Goal: Register for event/course

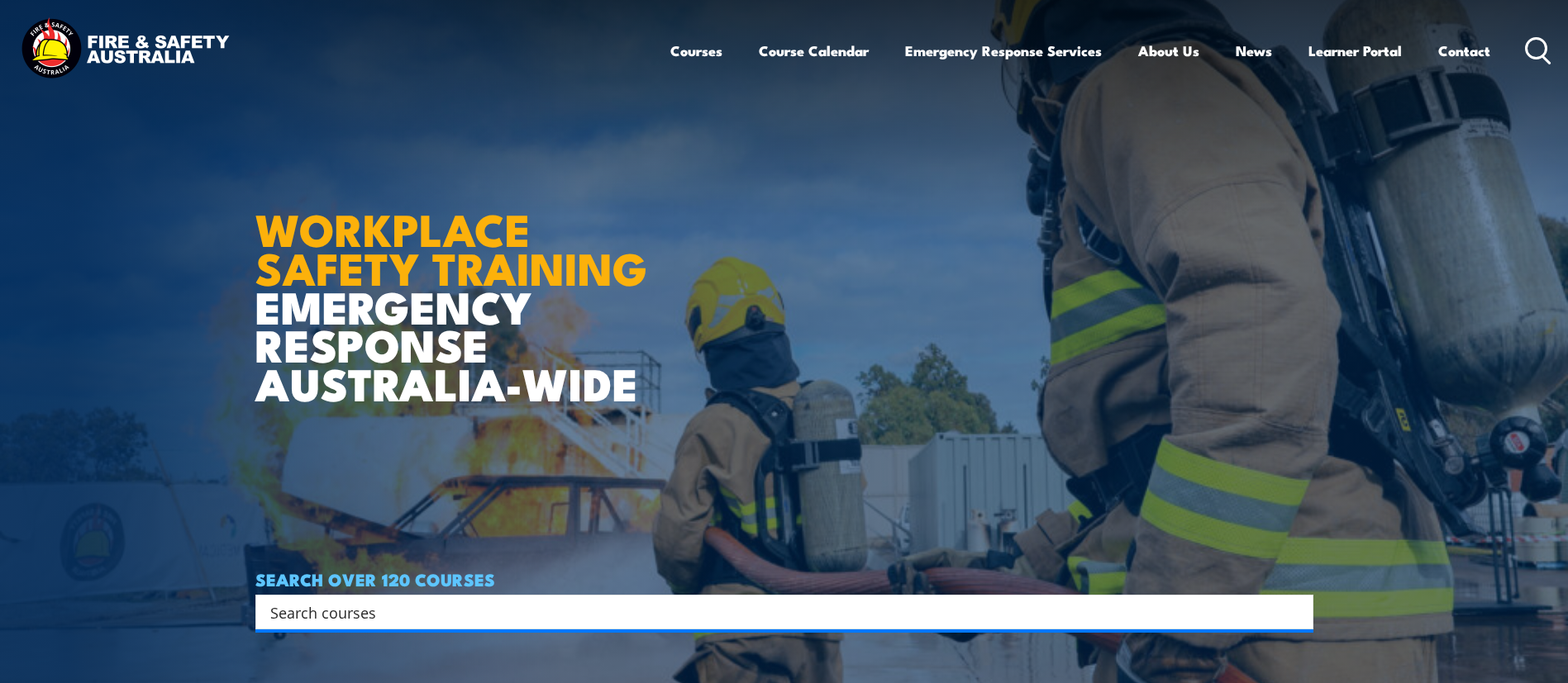
click at [50, 55] on img at bounding box center [125, 51] width 217 height 71
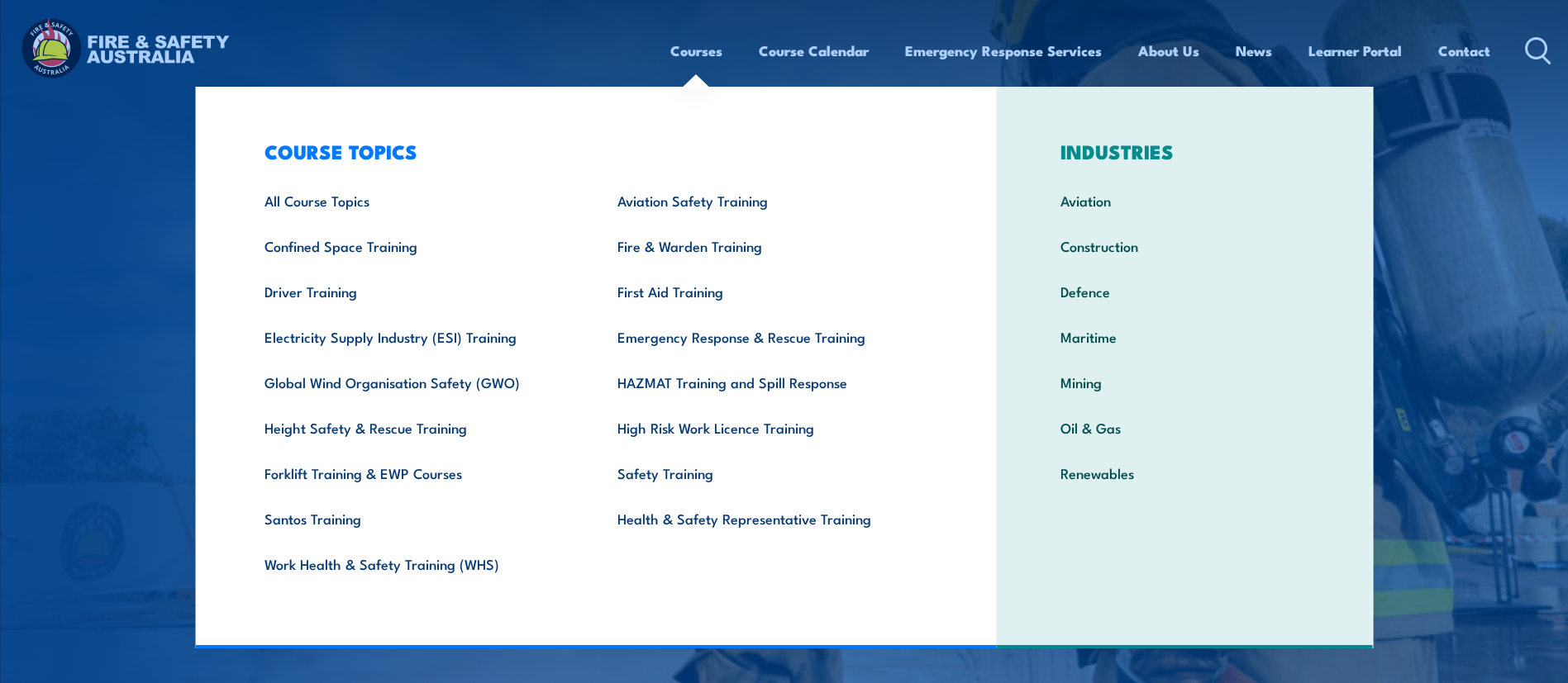
click at [700, 60] on link "Courses" at bounding box center [696, 51] width 52 height 44
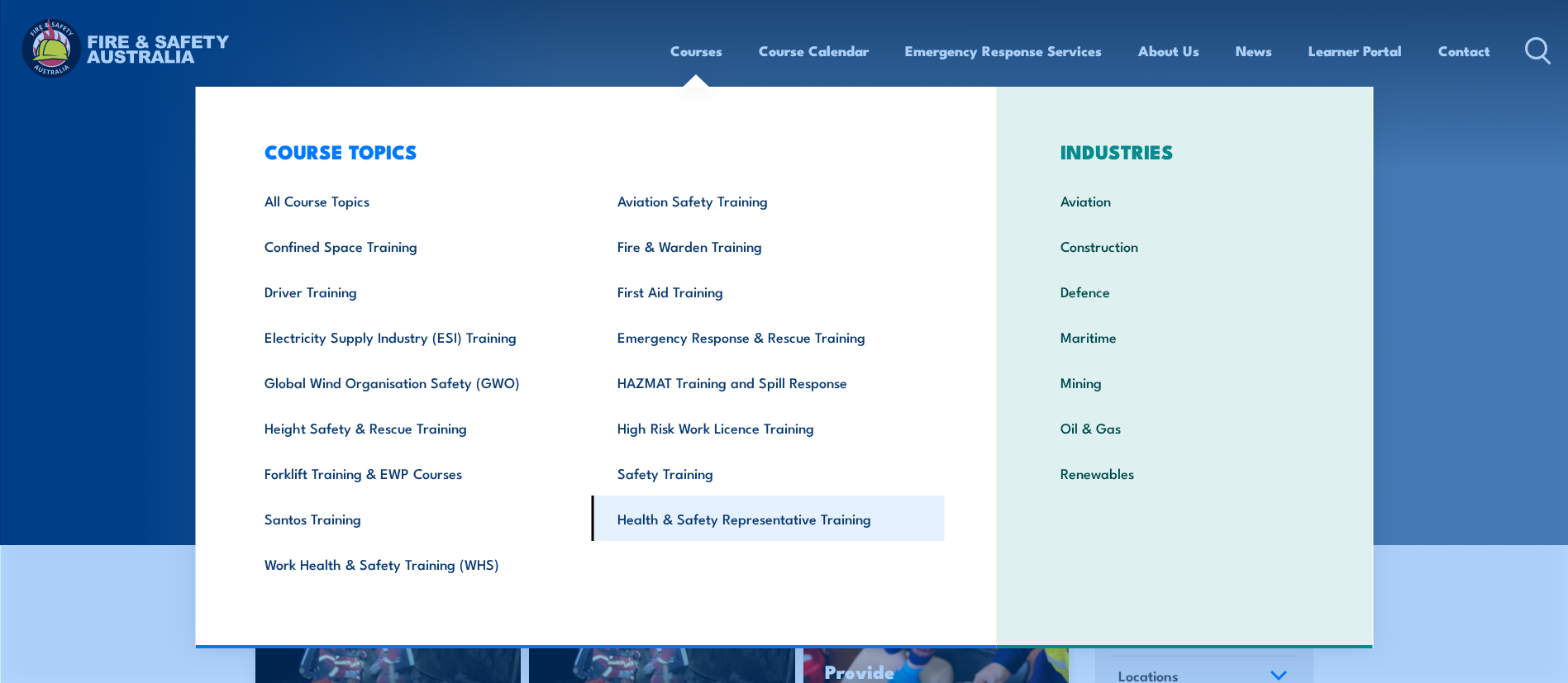
click at [659, 524] on link "Health & Safety Representative Training" at bounding box center [768, 519] width 353 height 45
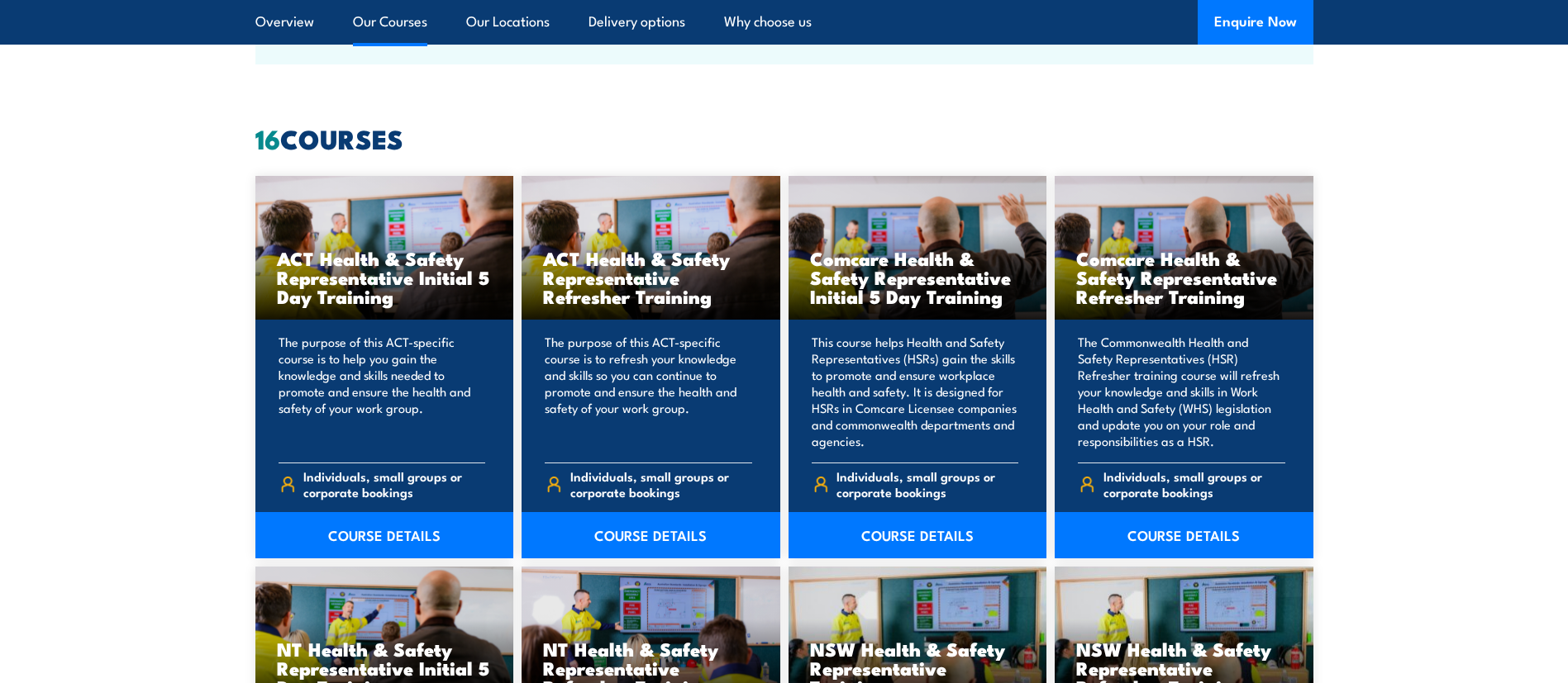
scroll to position [1244, 0]
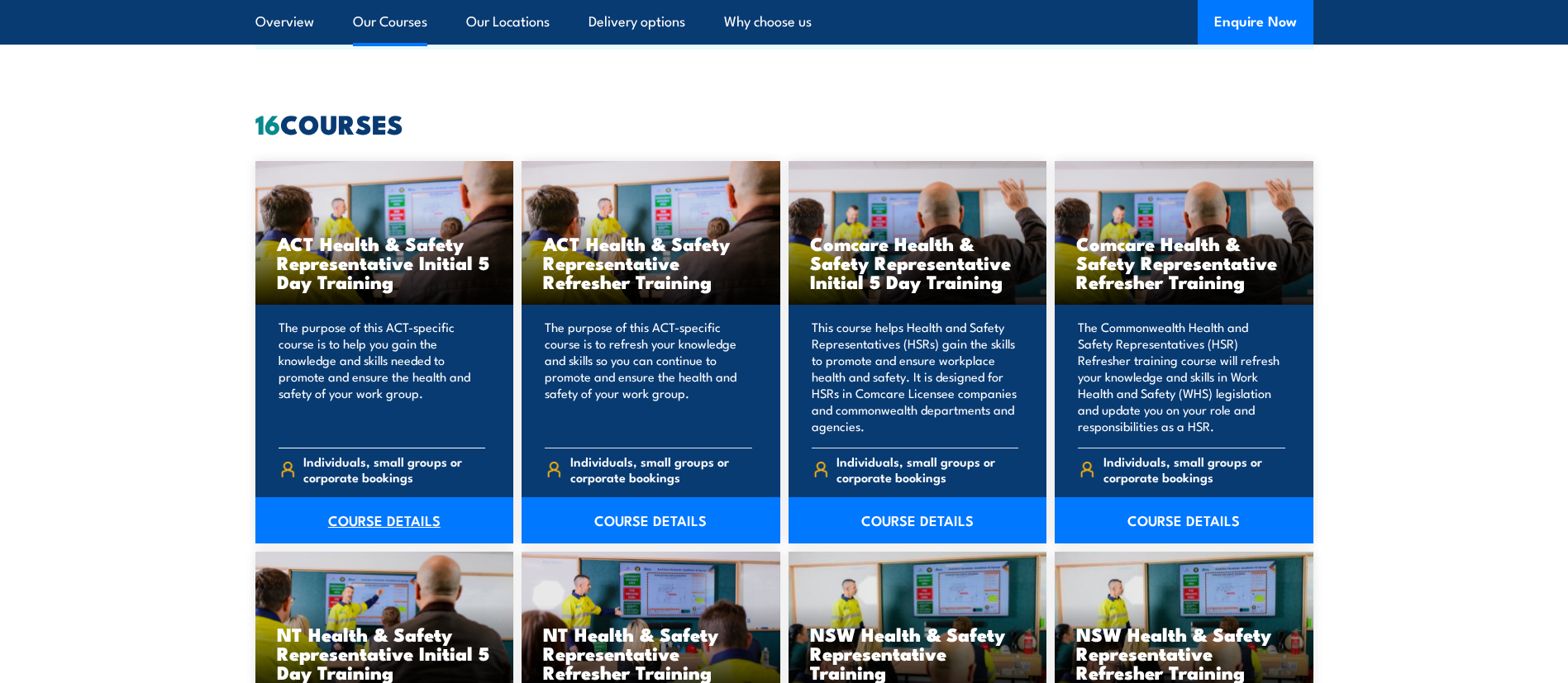
click at [345, 531] on link "COURSE DETAILS" at bounding box center [384, 520] width 259 height 46
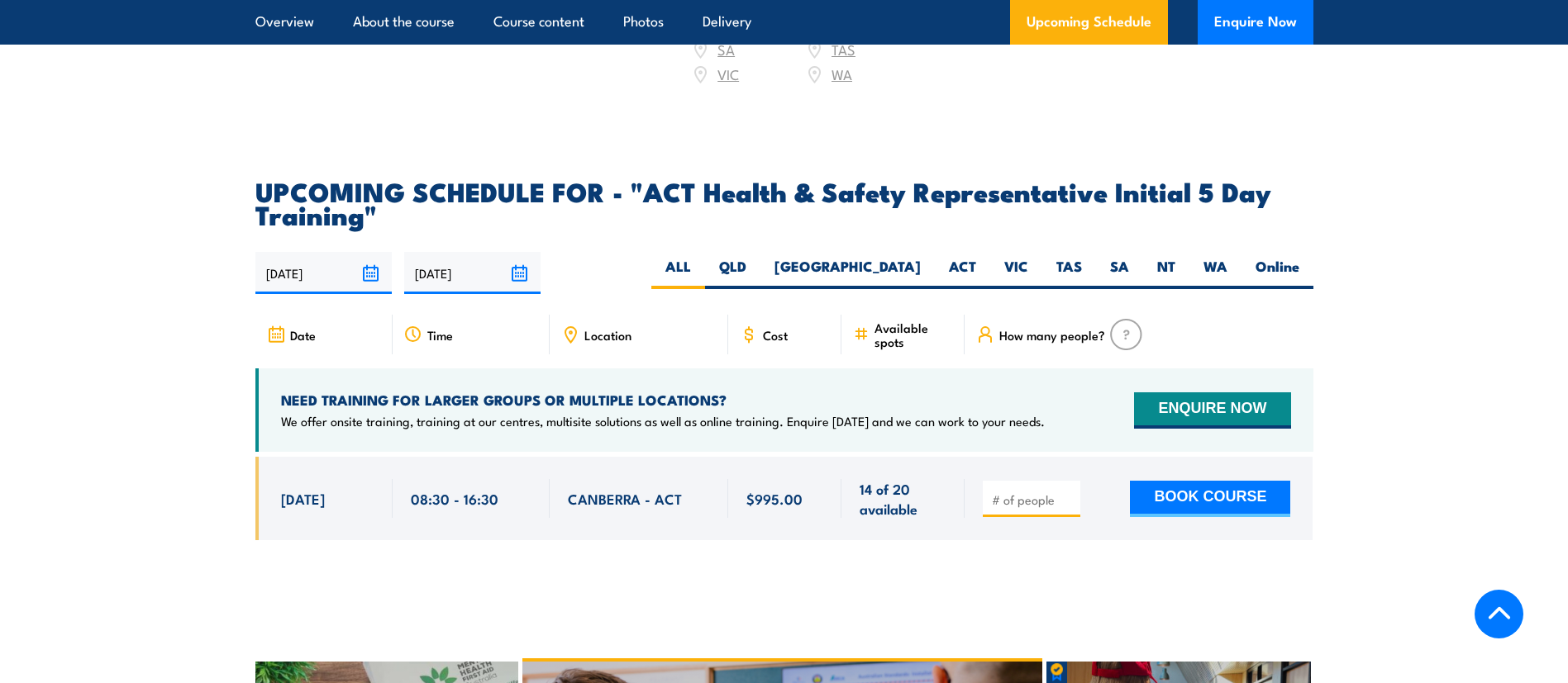
scroll to position [2585, 0]
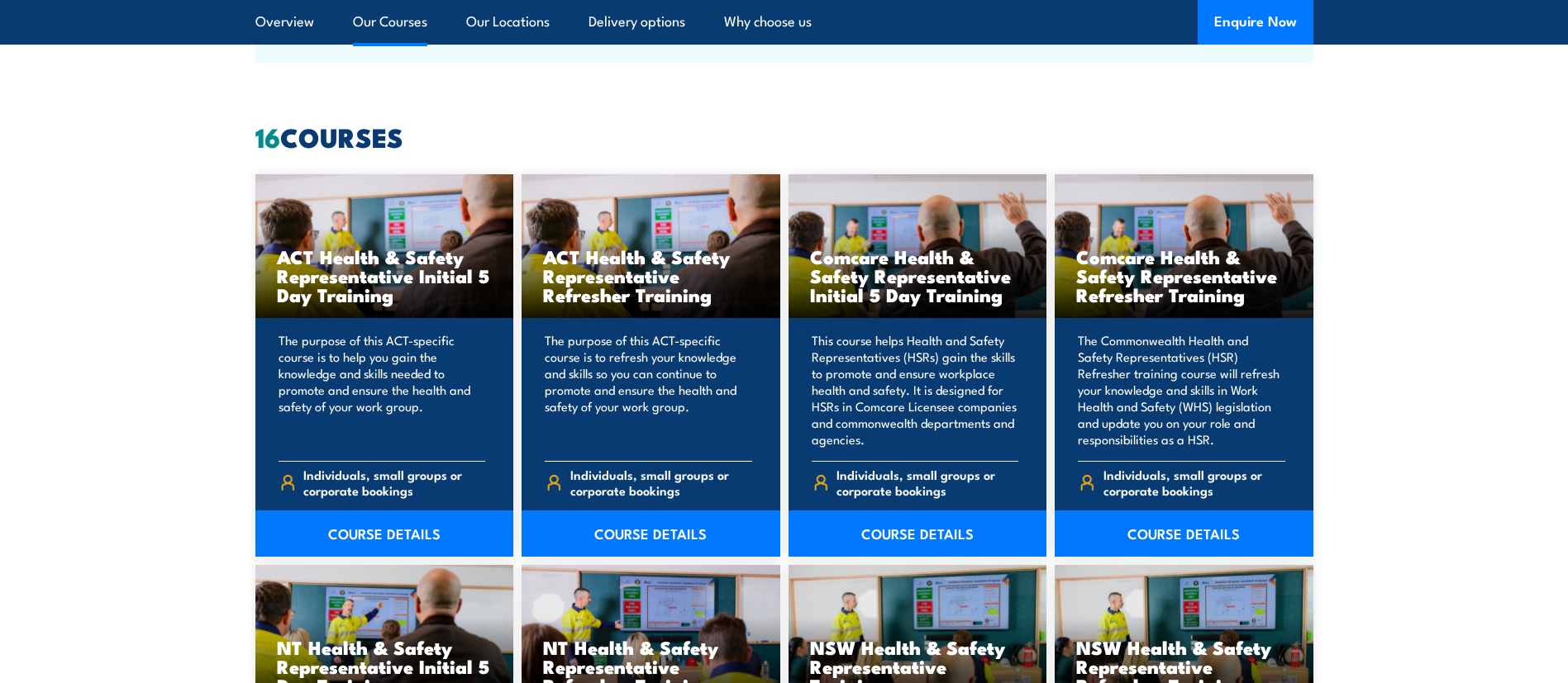
scroll to position [1230, 0]
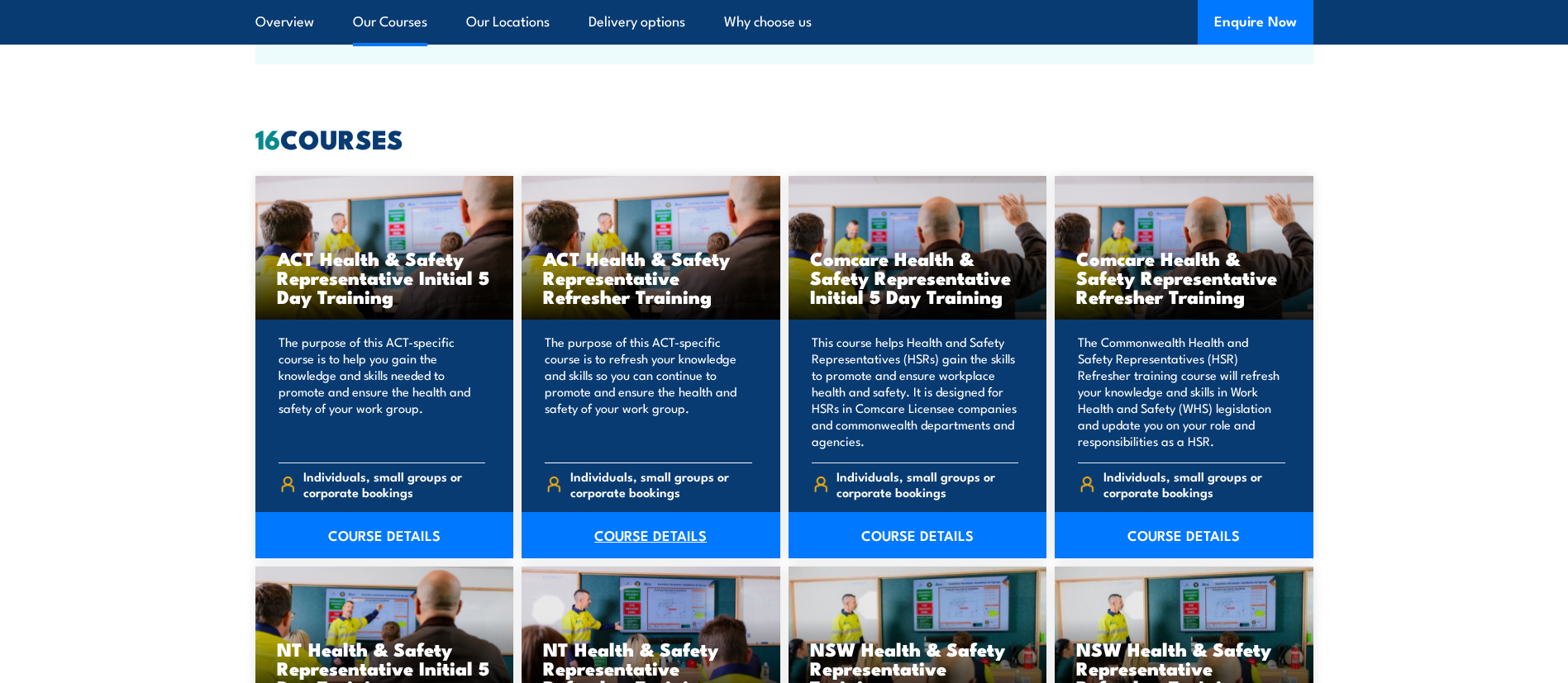
click at [615, 542] on link "COURSE DETAILS" at bounding box center [650, 535] width 259 height 46
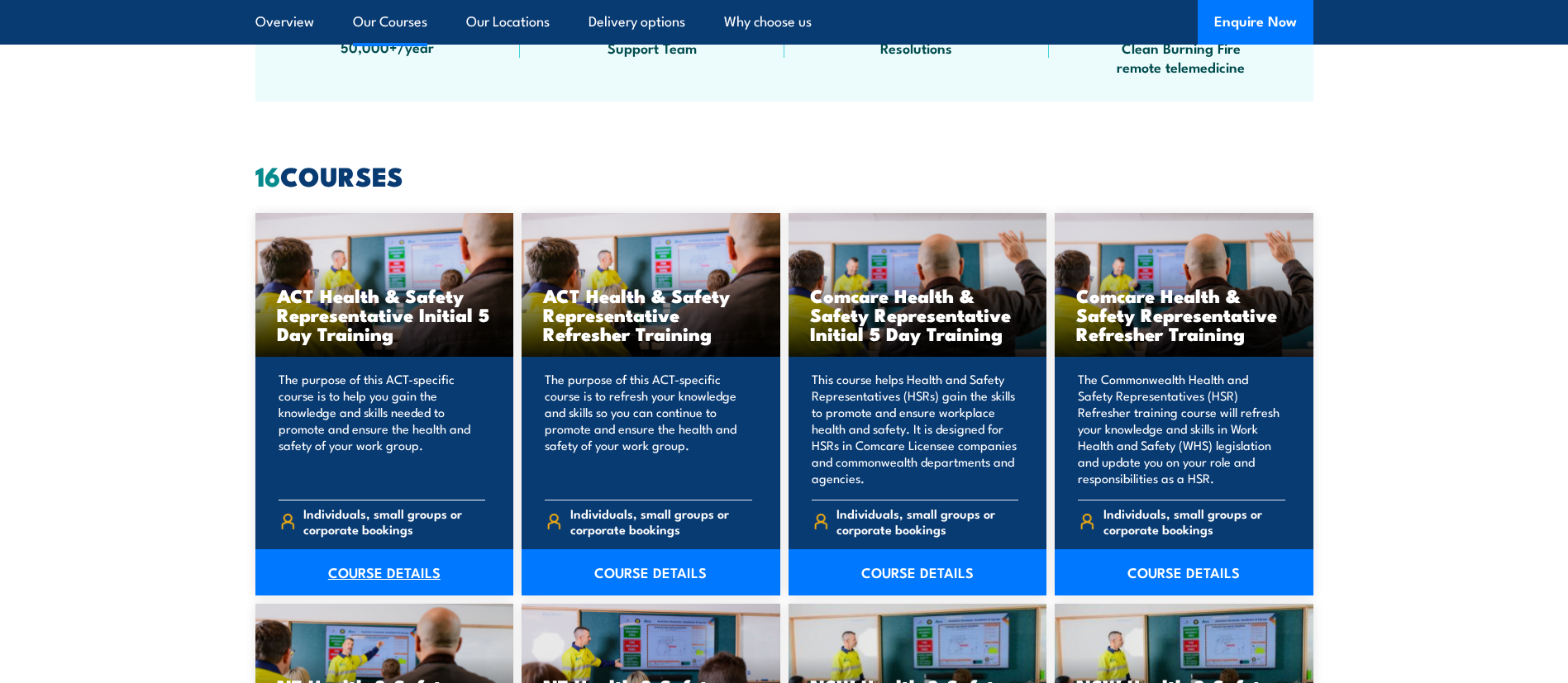
click at [374, 577] on link "COURSE DETAILS" at bounding box center [384, 572] width 259 height 46
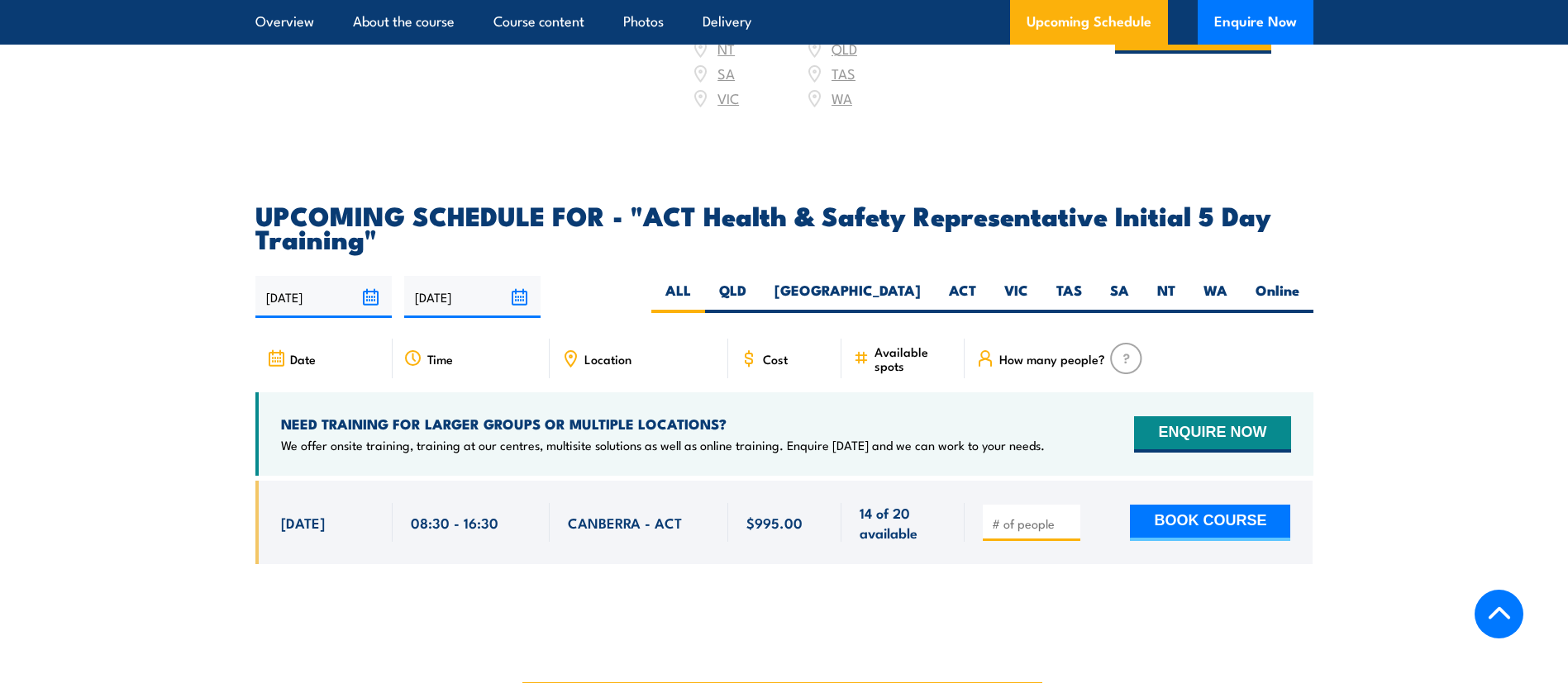
scroll to position [2792, 0]
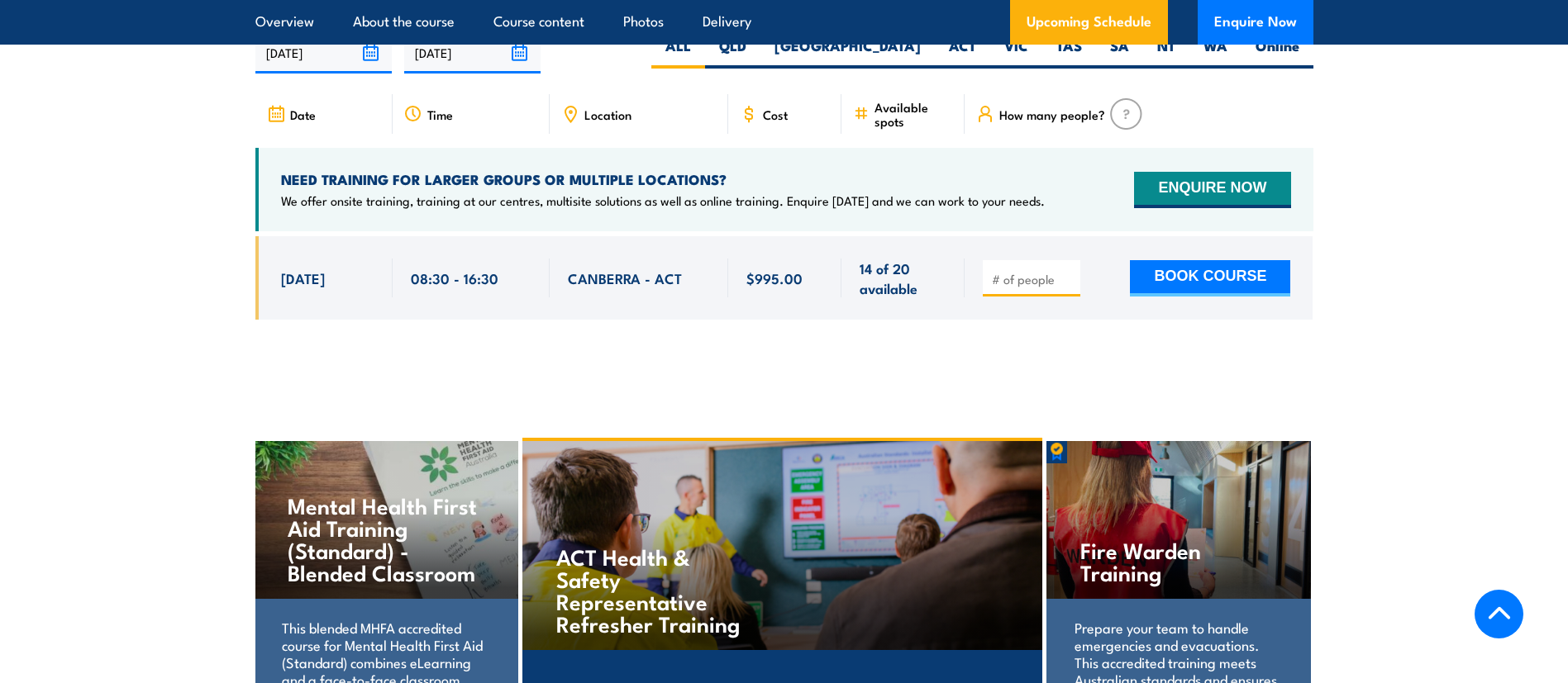
drag, startPoint x: 275, startPoint y: 252, endPoint x: 1358, endPoint y: 248, distance: 1083.0
click at [1358, 248] on section "UPCOMING SCHEDULE FOR - "ACT Health & Safety Representative Initial 5 Day Train…" at bounding box center [784, 152] width 1568 height 386
click at [277, 255] on div "[DATE] 08:30 - 08:30" at bounding box center [324, 278] width 137 height 83
click at [615, 269] on span "CANBERRA - ACT" at bounding box center [624, 278] width 114 height 19
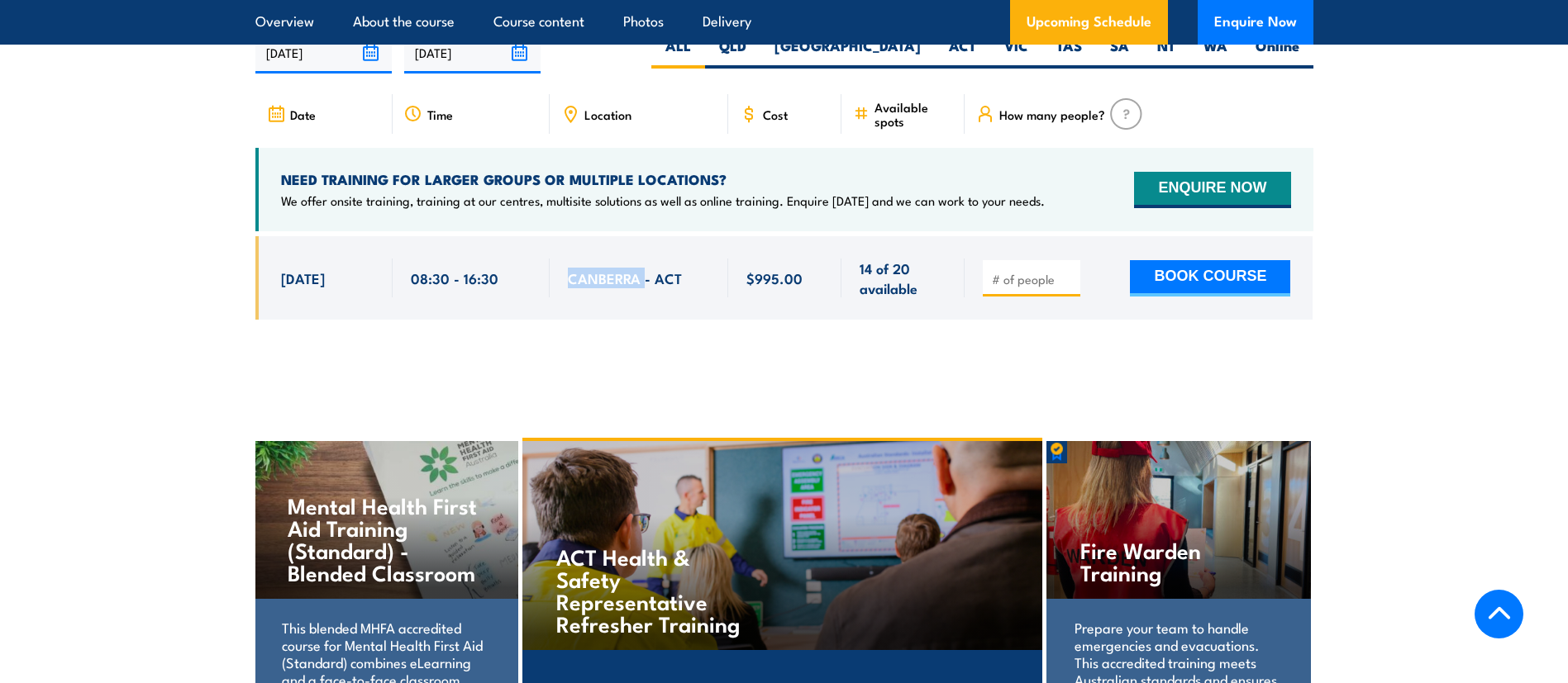
click at [615, 269] on span "CANBERRA - ACT" at bounding box center [624, 278] width 114 height 19
click at [1018, 271] on input "number" at bounding box center [1033, 280] width 83 height 17
